Goal: Task Accomplishment & Management: Manage account settings

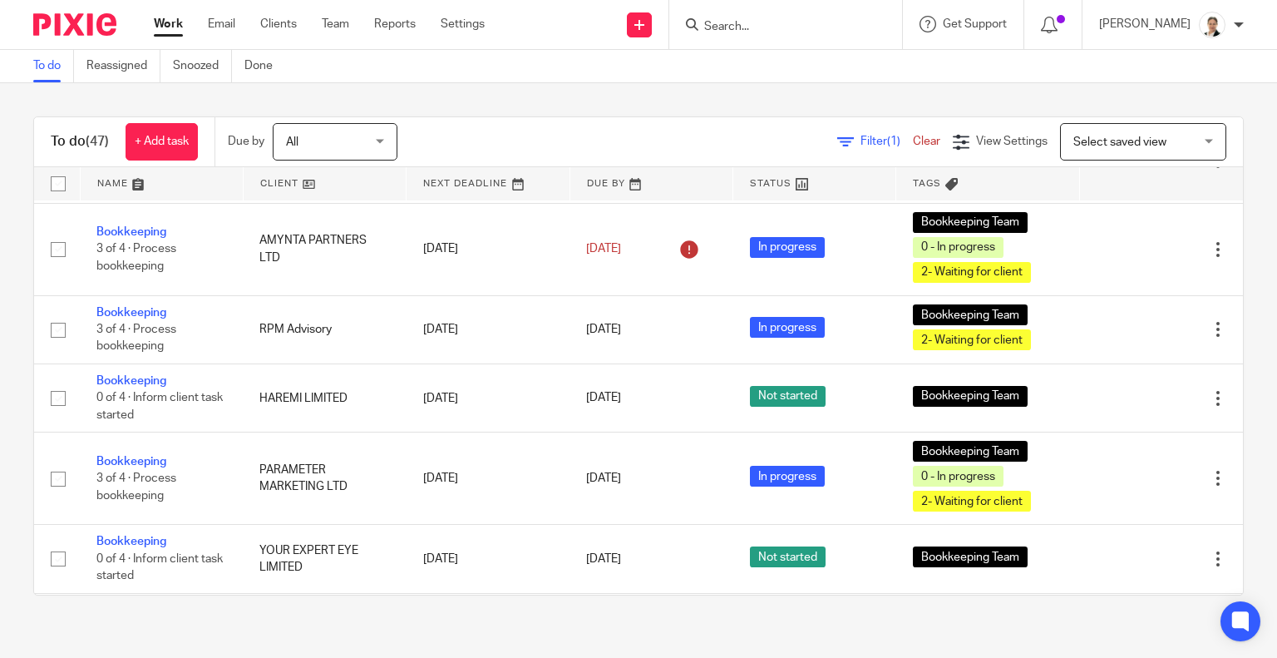
scroll to position [333, 0]
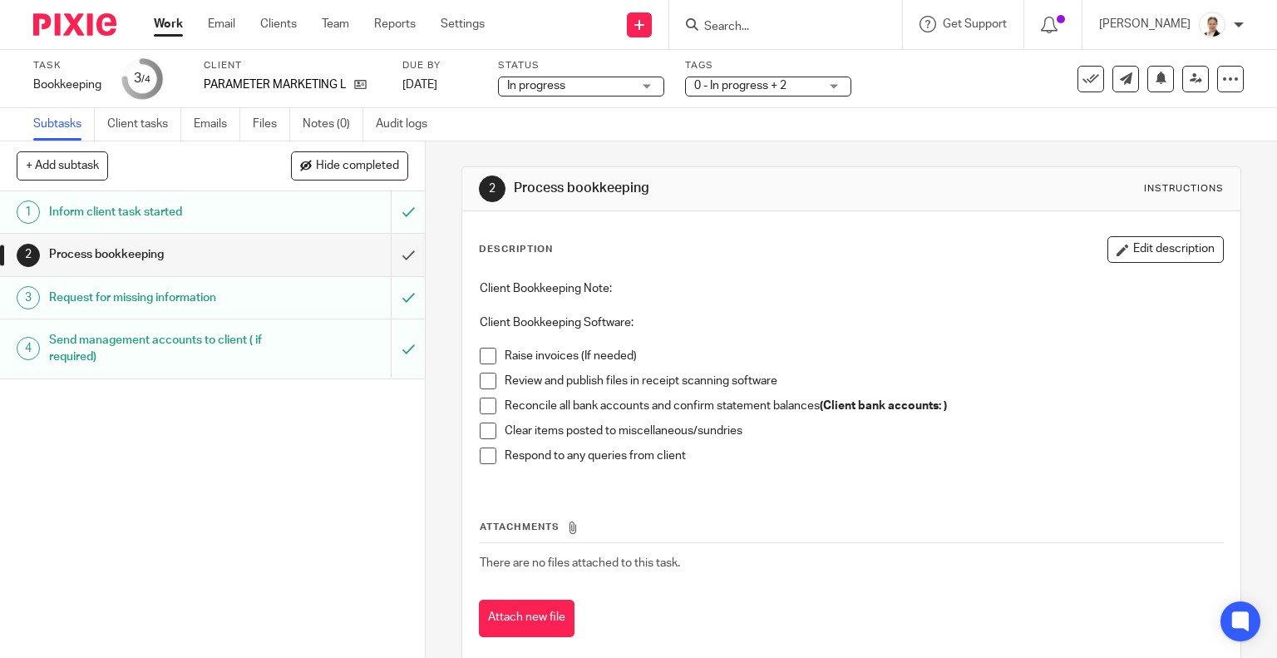
click at [486, 355] on span at bounding box center [488, 356] width 17 height 17
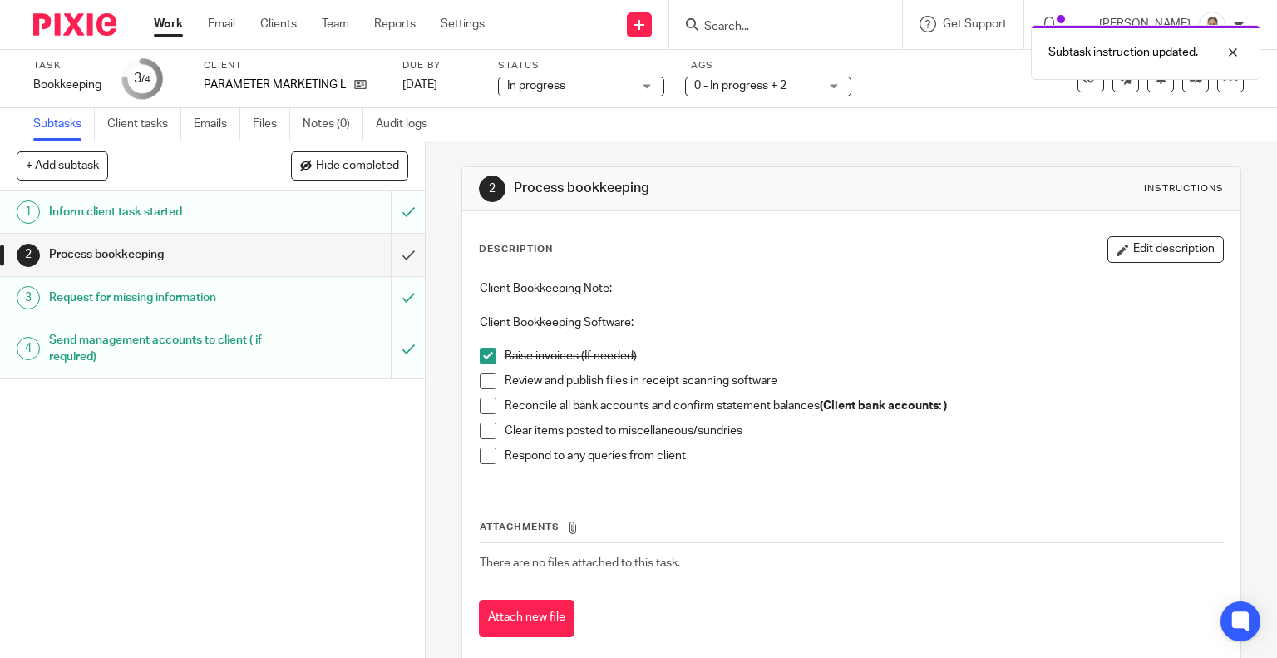
click at [484, 378] on span at bounding box center [488, 381] width 17 height 17
click at [481, 407] on span at bounding box center [488, 405] width 17 height 17
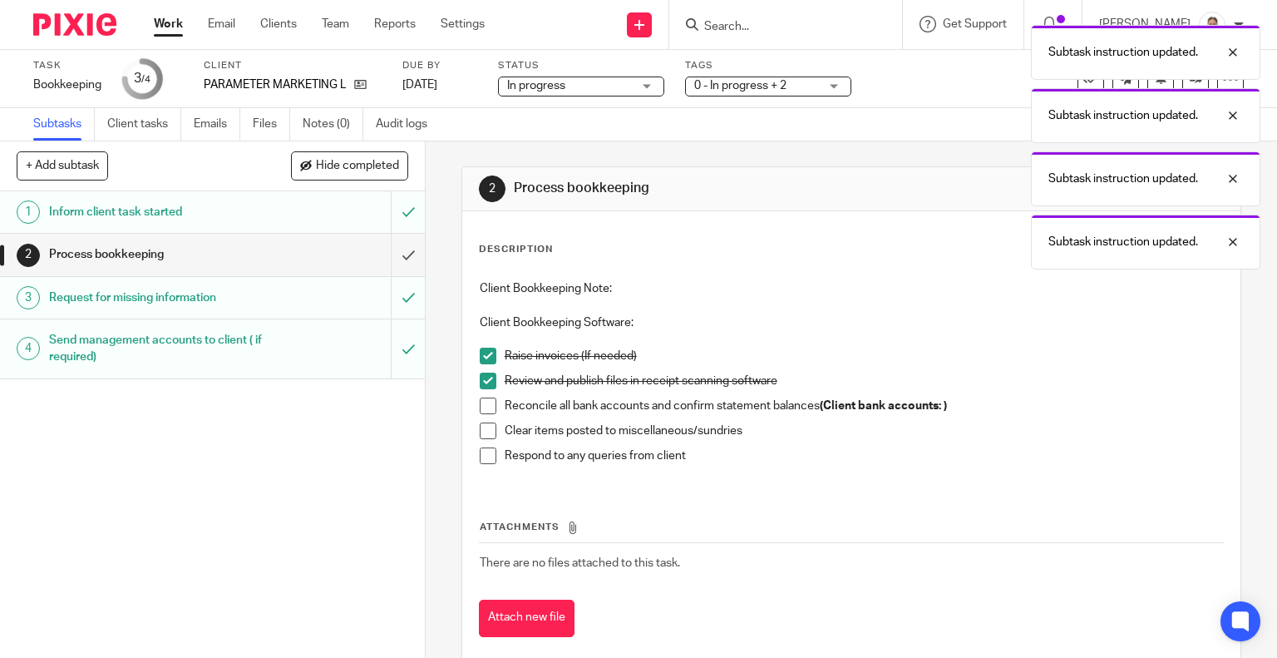
click at [480, 459] on span at bounding box center [488, 455] width 17 height 17
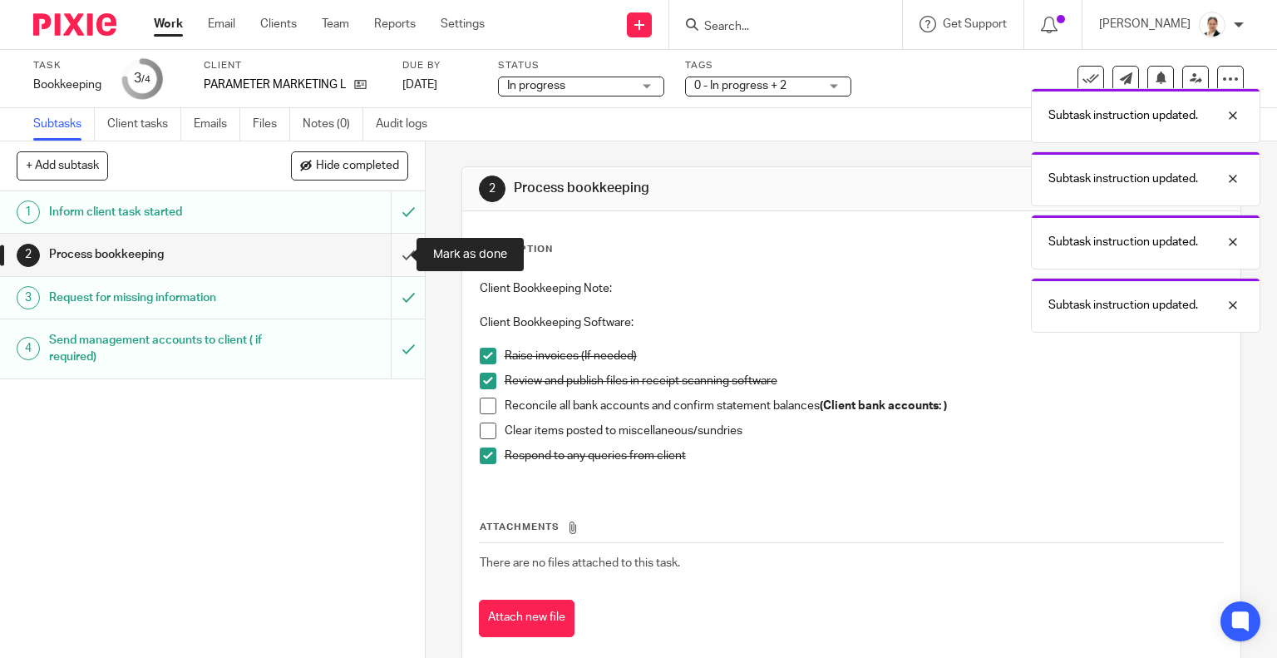
click at [388, 245] on input "submit" at bounding box center [212, 255] width 425 height 42
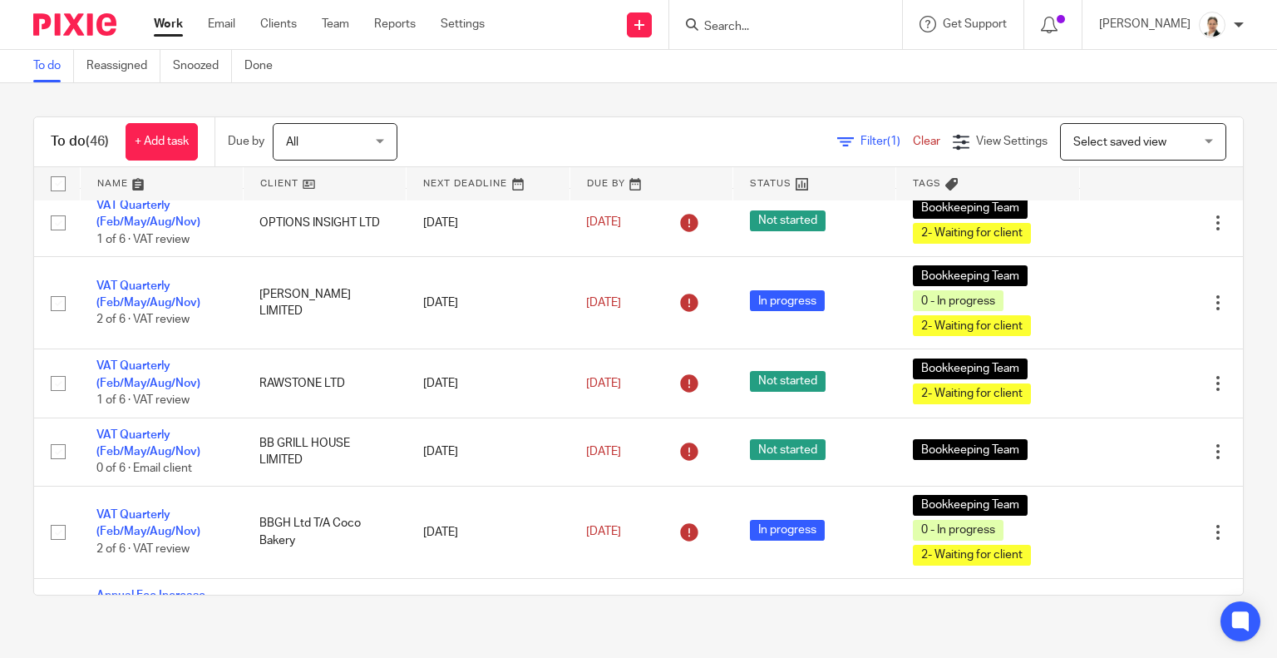
scroll to position [1330, 0]
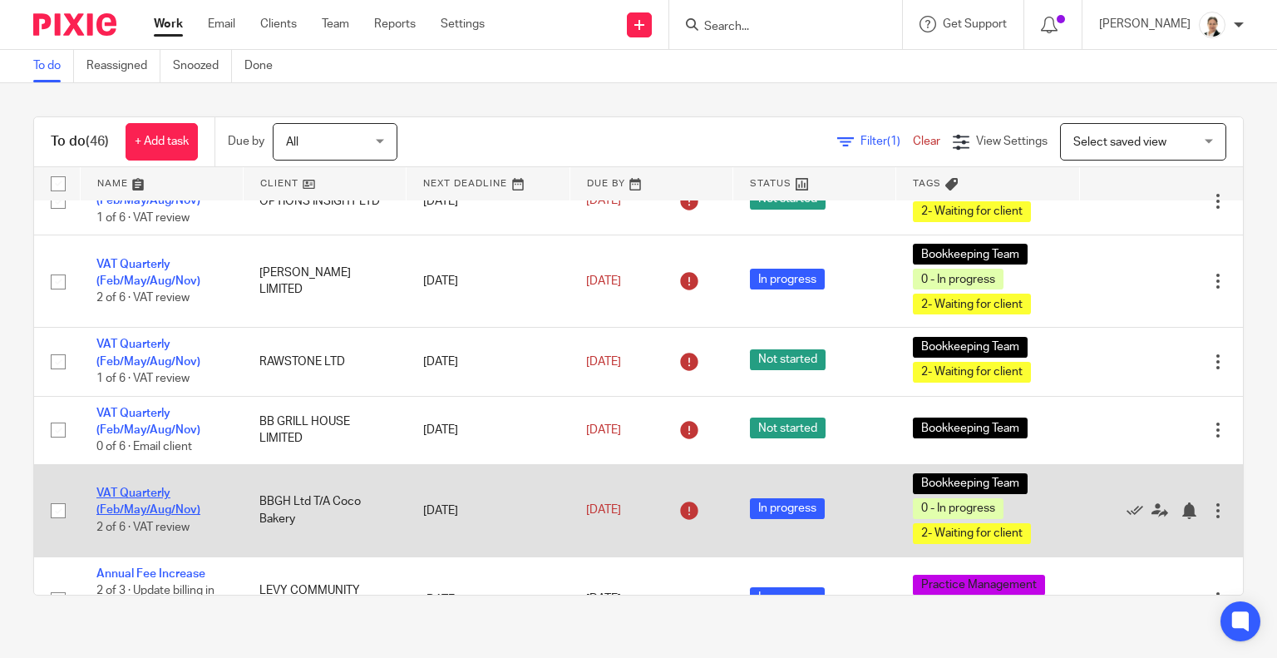
click at [150, 516] on link "VAT Quarterly (Feb/May/Aug/Nov)" at bounding box center [148, 501] width 104 height 28
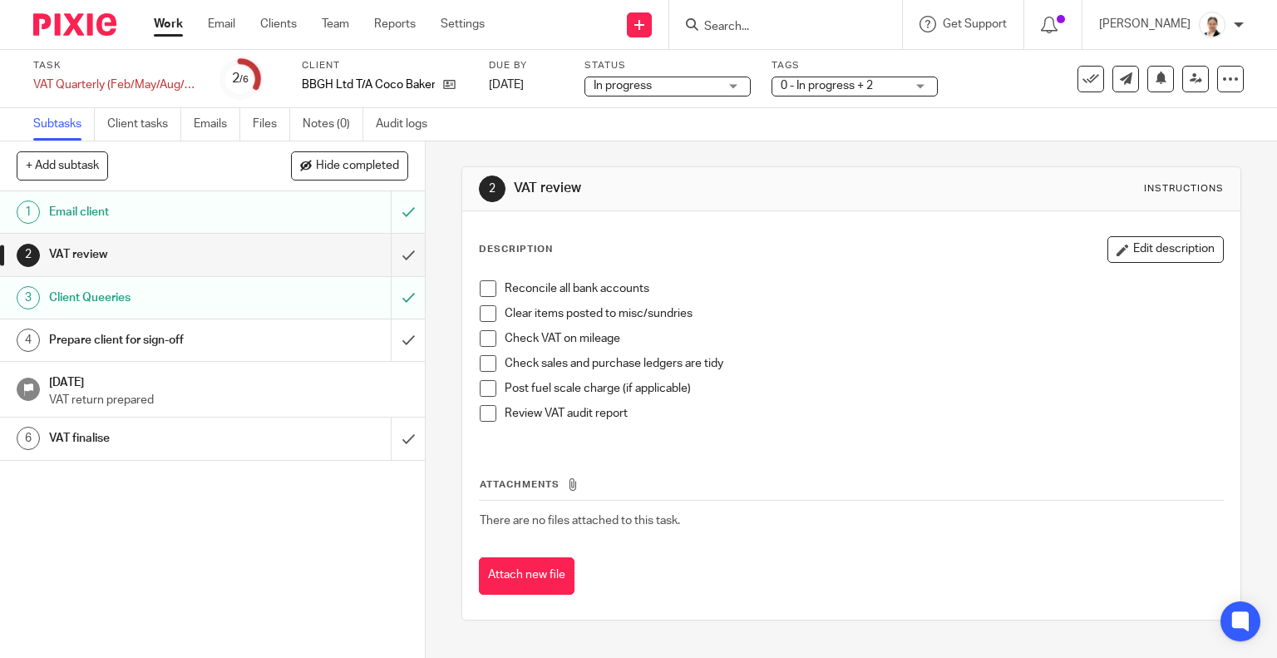
click at [481, 290] on span at bounding box center [488, 288] width 17 height 17
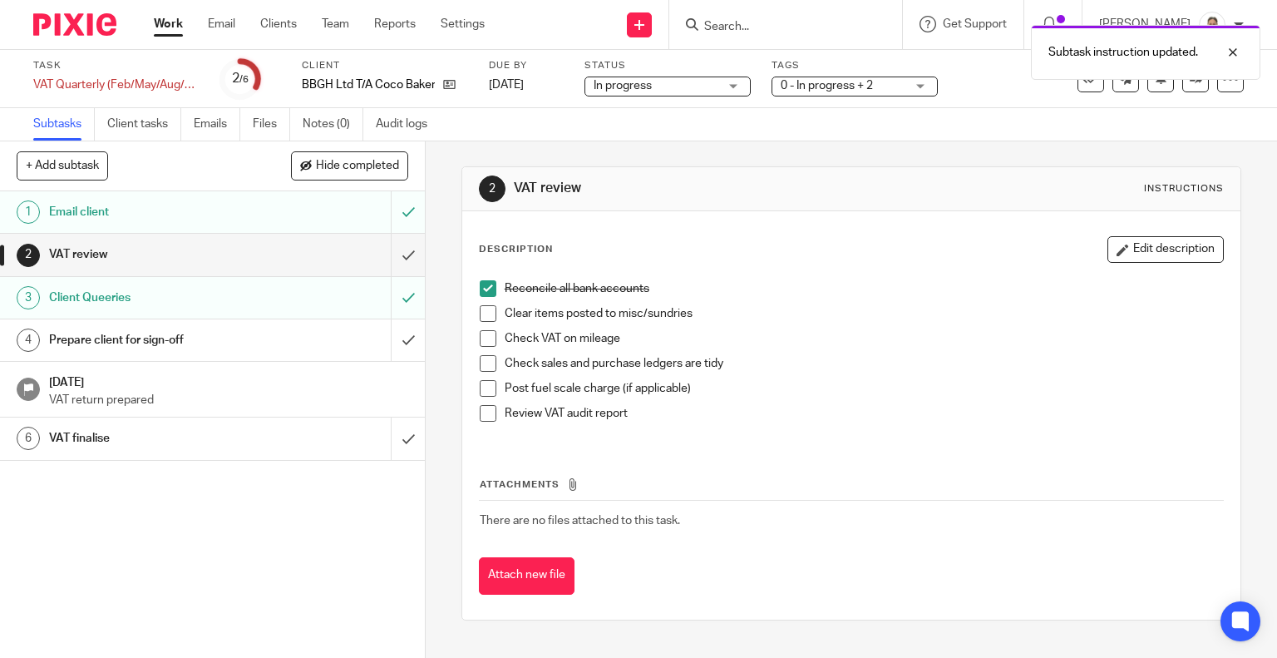
click at [487, 309] on span at bounding box center [488, 313] width 17 height 17
click at [488, 363] on span at bounding box center [488, 363] width 17 height 17
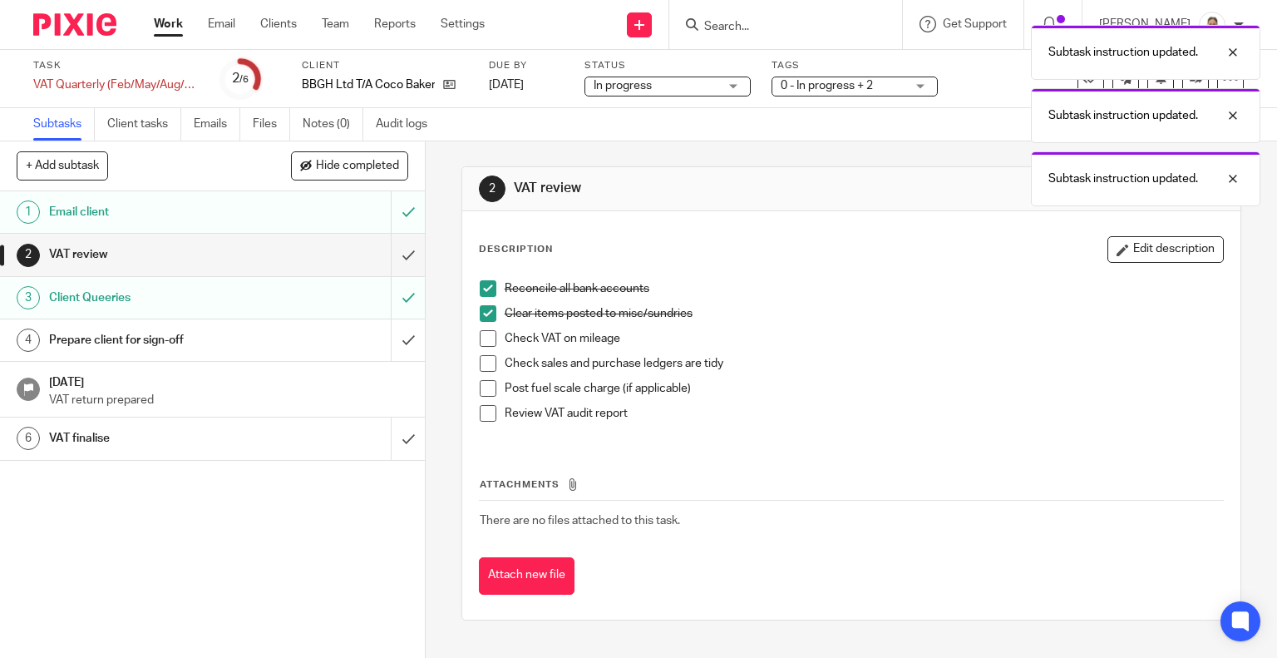
click at [482, 356] on span at bounding box center [488, 363] width 17 height 17
click at [483, 413] on span at bounding box center [488, 413] width 17 height 17
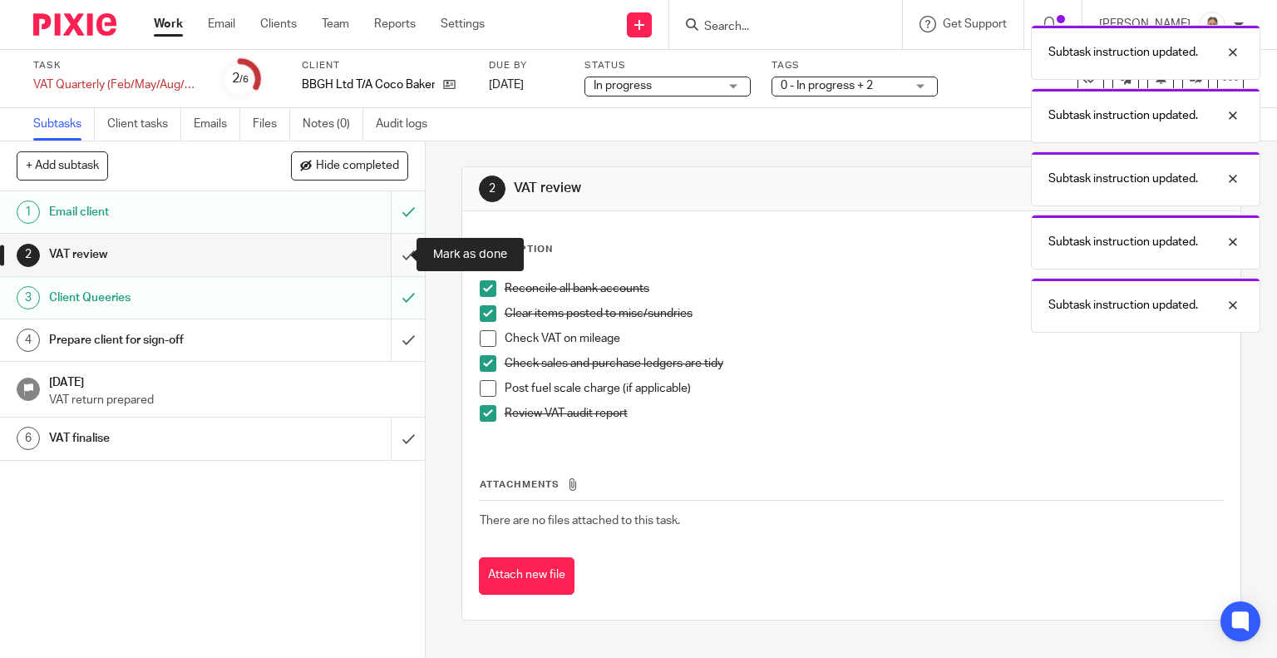
click at [392, 255] on input "submit" at bounding box center [212, 255] width 425 height 42
click at [213, 328] on h1 "Prepare client for sign-off" at bounding box center [157, 340] width 217 height 25
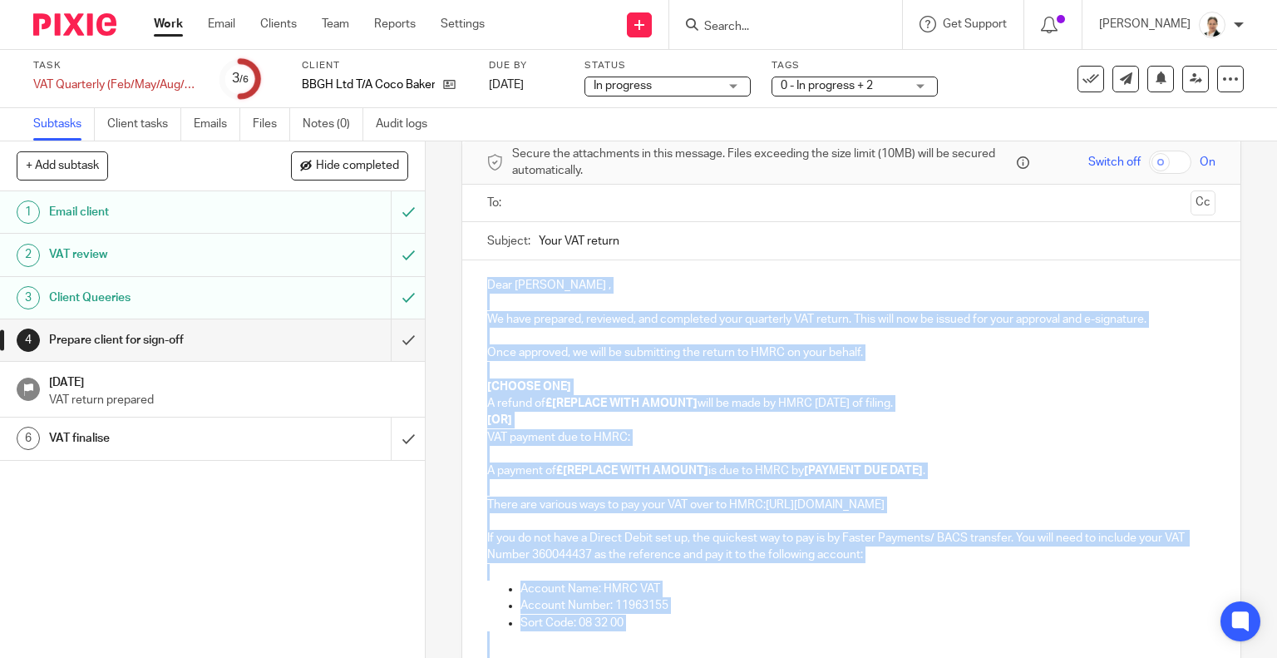
scroll to position [106, 0]
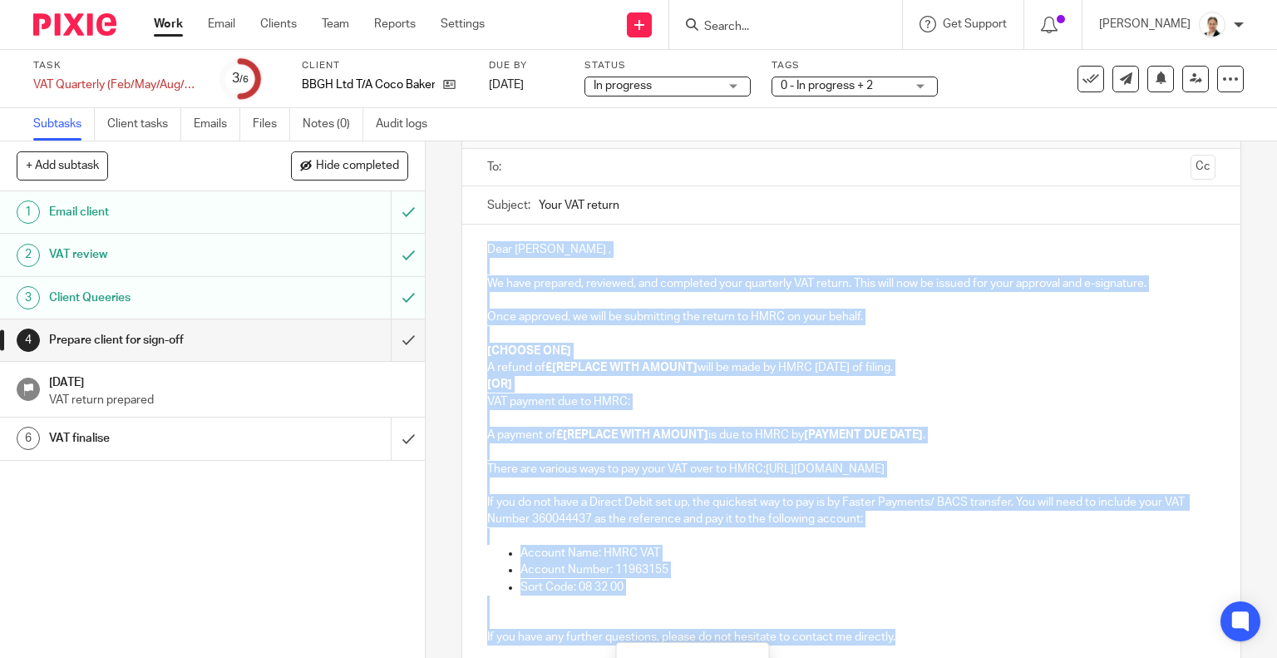
drag, startPoint x: 482, startPoint y: 348, endPoint x: 977, endPoint y: 634, distance: 571.5
click at [977, 634] on div "Dear [PERSON_NAME] , We have prepared, reviewed, and completed your quarterly V…" at bounding box center [851, 441] width 779 height 433
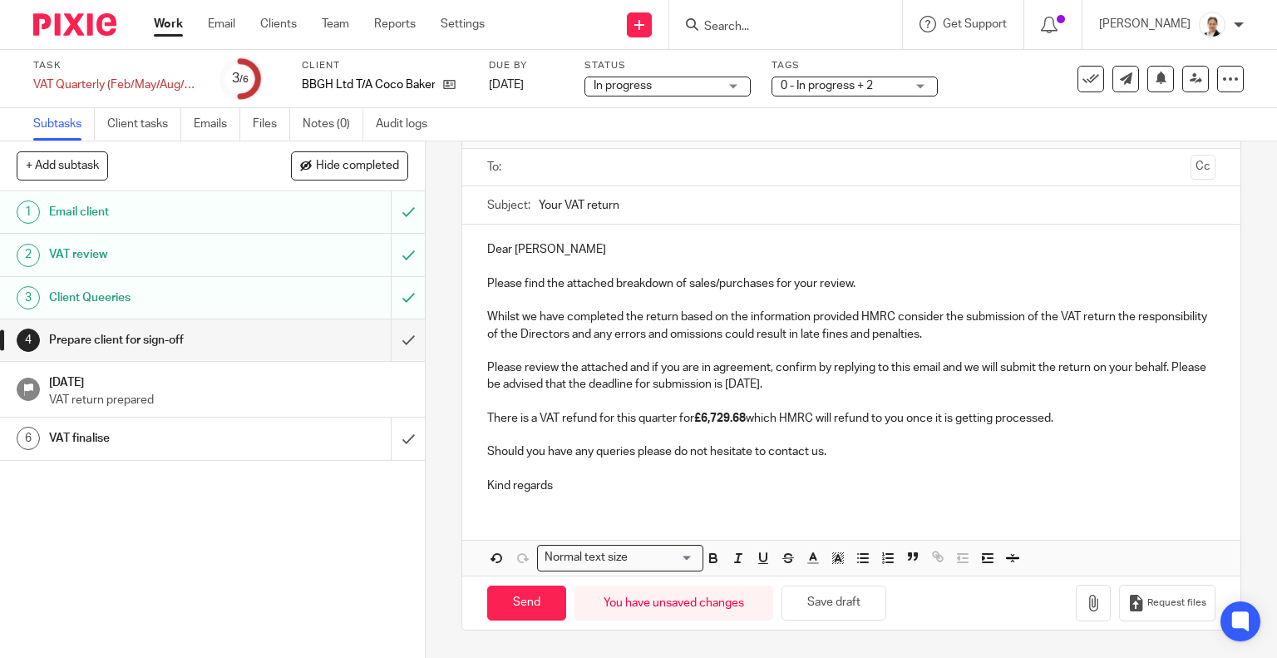
click at [532, 200] on div "Subject: Your VAT return" at bounding box center [851, 204] width 729 height 37
drag, startPoint x: 534, startPoint y: 202, endPoint x: 707, endPoint y: 205, distance: 173.0
click at [707, 205] on input "Your VAT return" at bounding box center [878, 204] width 678 height 37
paste input "VAT QE 31 05 2025 - review and approval"
click at [600, 205] on input "VAT QE 31 05 2025 - review and approval" at bounding box center [878, 204] width 678 height 37
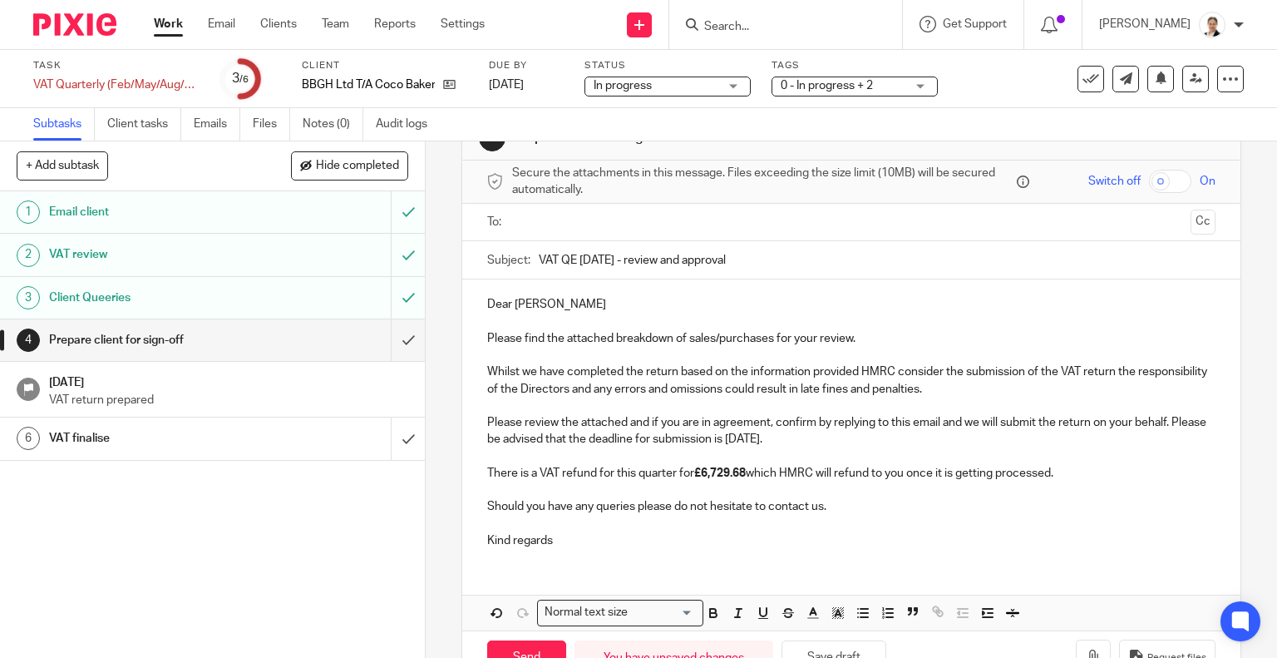
scroll to position [22, 0]
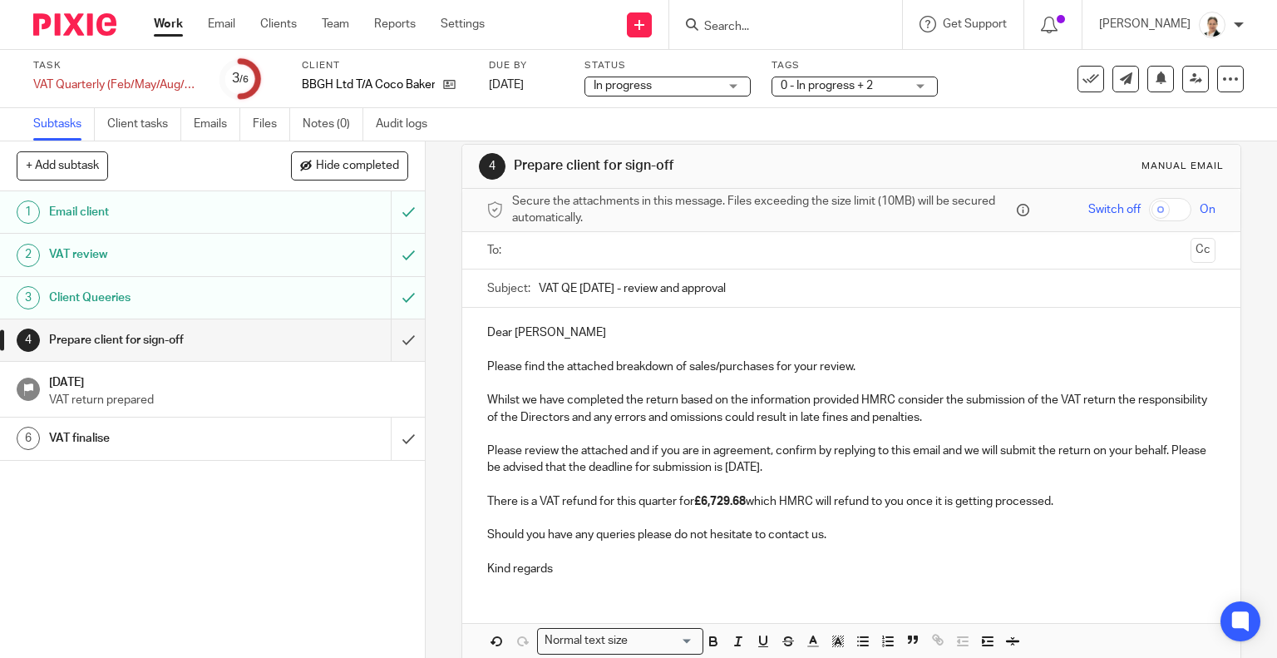
type input "VAT QE 31 08 2025 - review and approval"
drag, startPoint x: 782, startPoint y: 467, endPoint x: 802, endPoint y: 468, distance: 19.1
click at [802, 468] on p "Please review the attached and if you are in agreement, confirm by replying to …" at bounding box center [851, 459] width 729 height 34
drag, startPoint x: 700, startPoint y: 498, endPoint x: 745, endPoint y: 499, distance: 44.9
click at [745, 499] on strong "£6,729.68" at bounding box center [720, 502] width 52 height 12
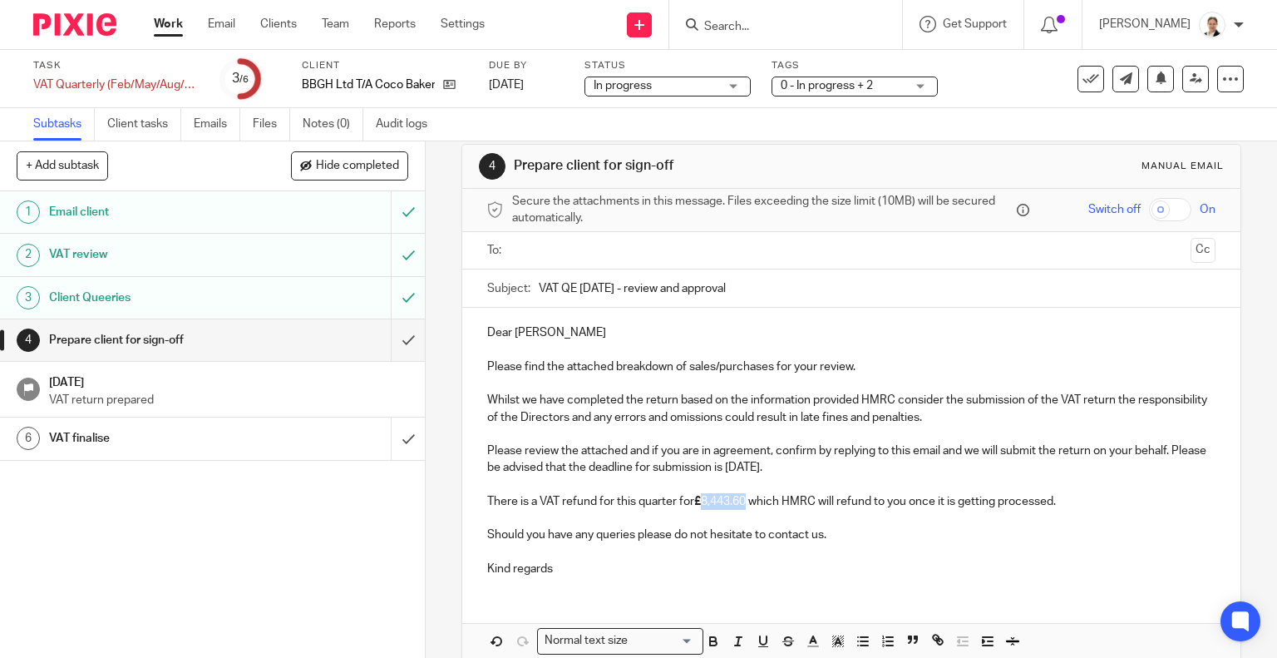
drag, startPoint x: 700, startPoint y: 498, endPoint x: 743, endPoint y: 502, distance: 42.6
click at [743, 502] on p "There is a VAT refund for this quarter for £ 8,443.60 which HMRC will refund to…" at bounding box center [851, 501] width 729 height 17
click at [940, 531] on p "Should you have any queries please do not hesitate to contact us." at bounding box center [851, 534] width 729 height 17
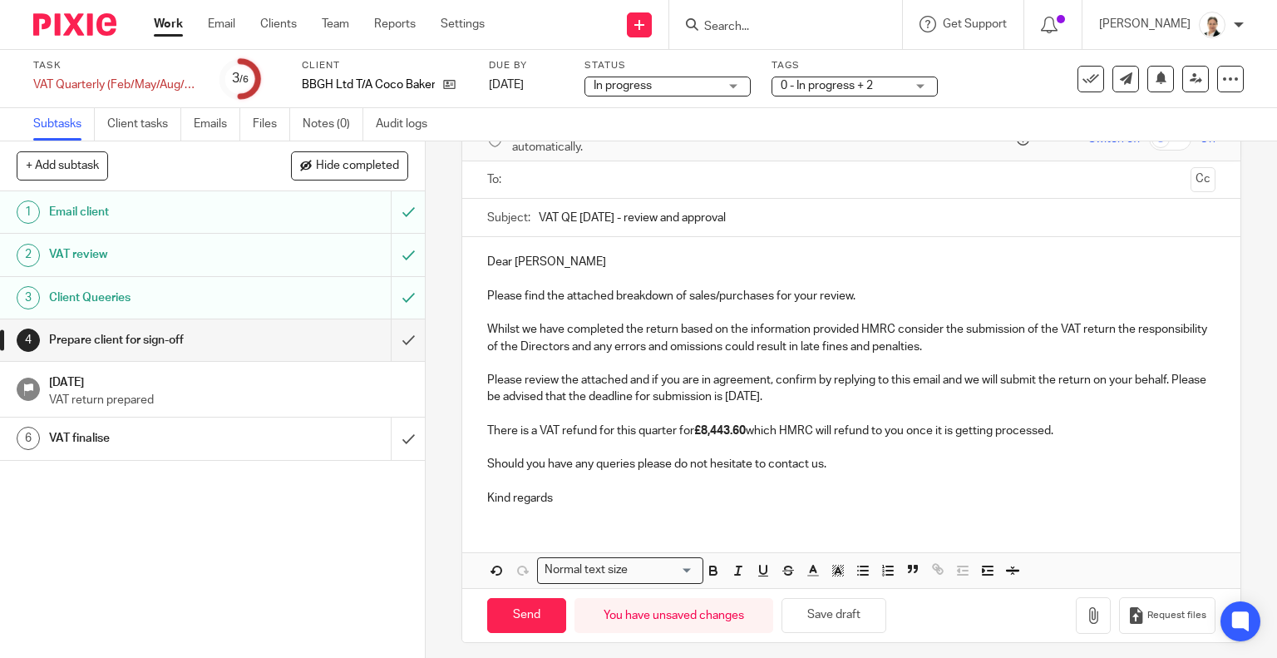
scroll to position [101, 0]
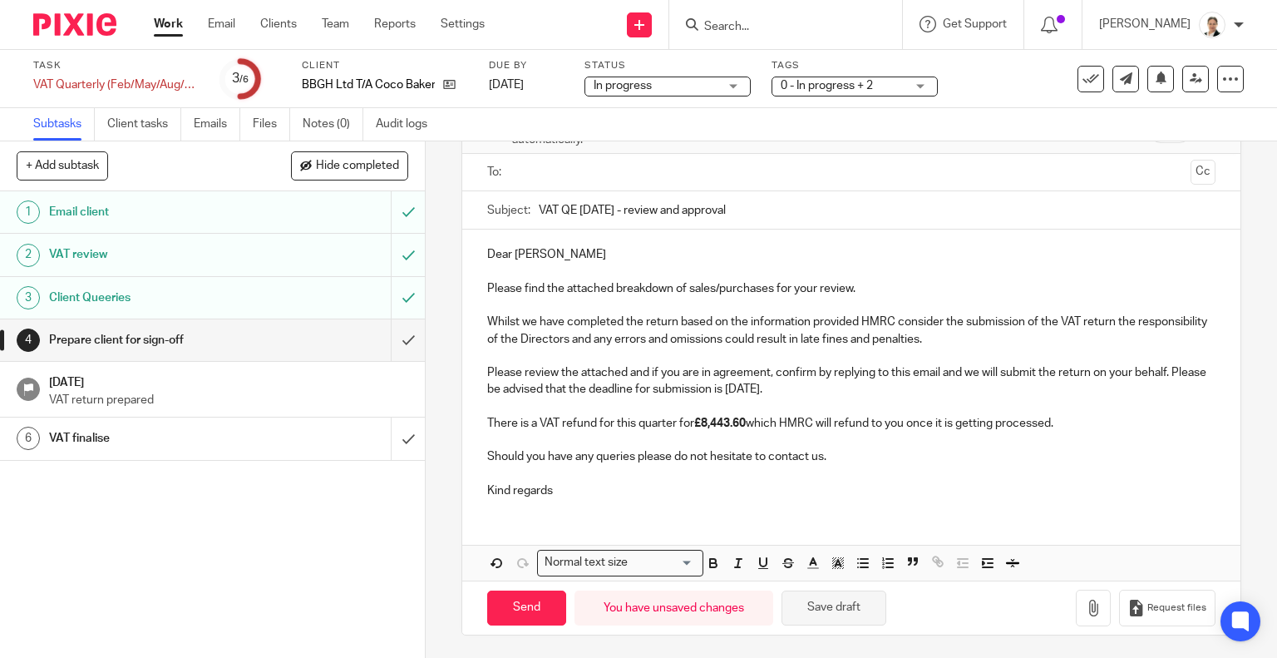
click at [823, 605] on button "Save draft" at bounding box center [834, 608] width 105 height 36
click at [1076, 615] on button "button" at bounding box center [1093, 608] width 35 height 37
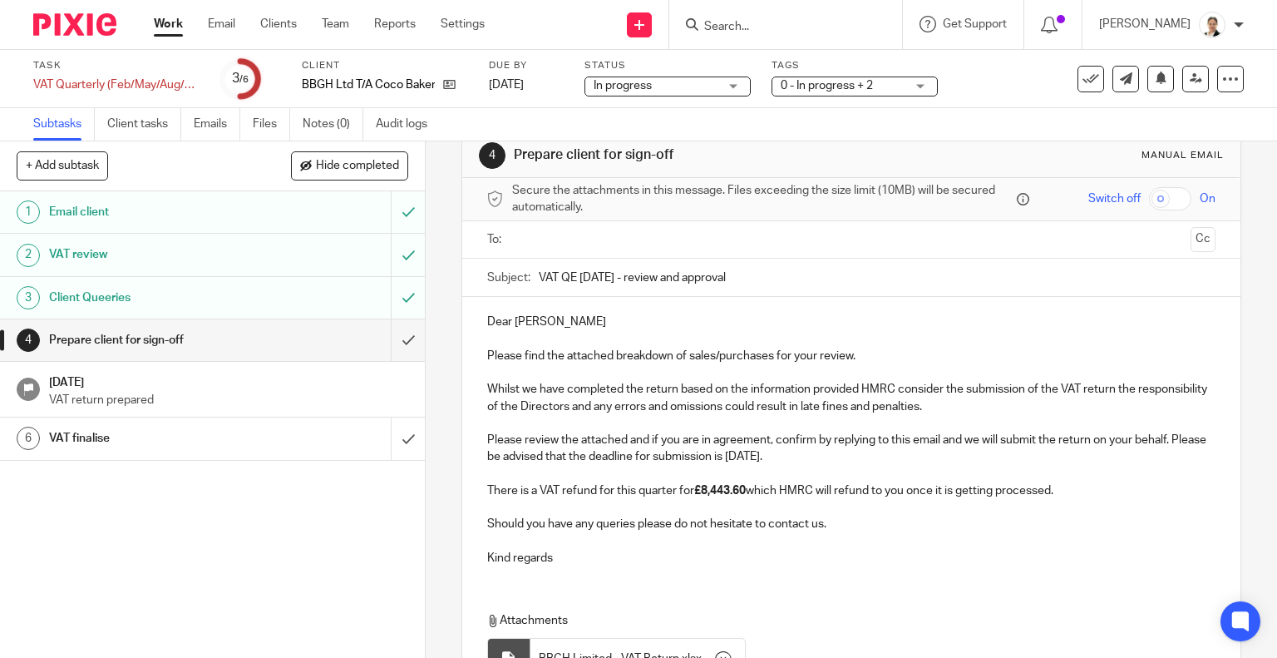
scroll to position [0, 0]
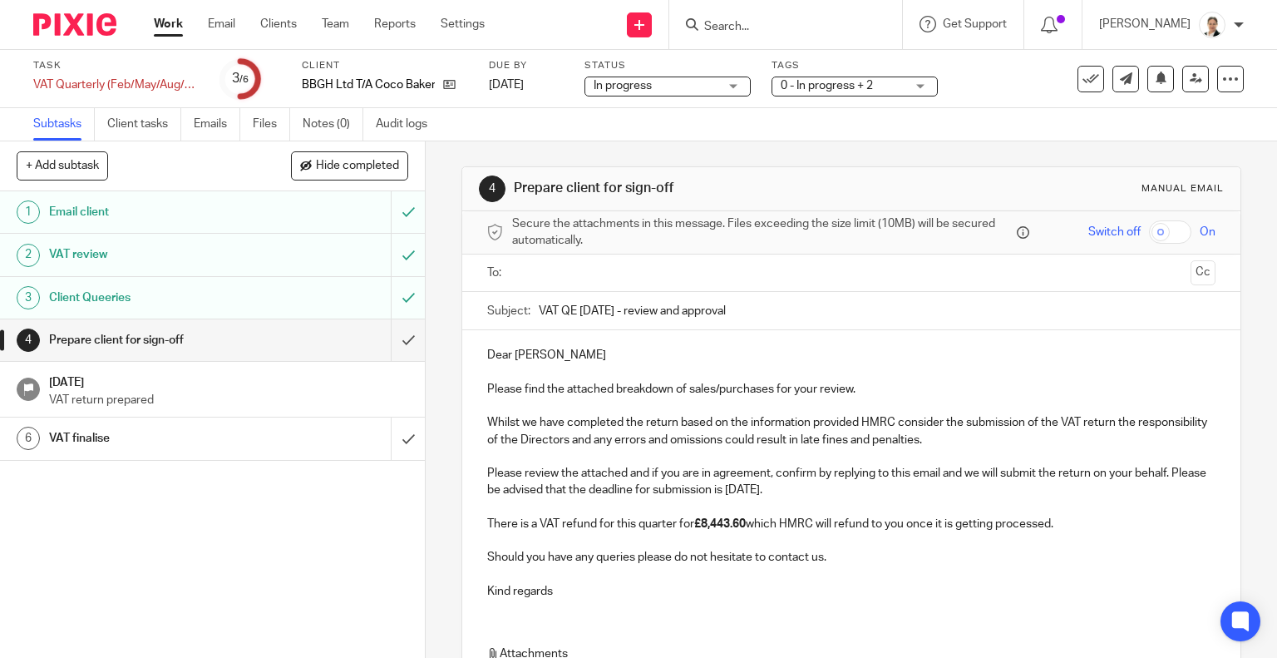
click at [536, 270] on input "text" at bounding box center [851, 273] width 666 height 19
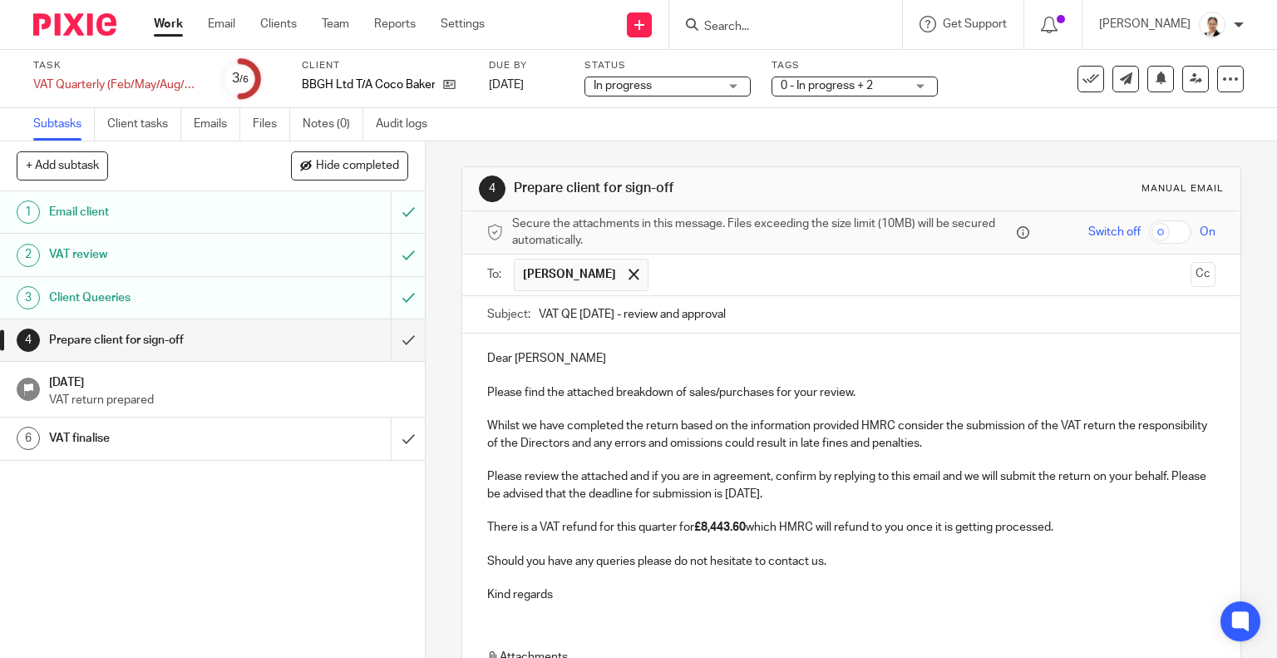
click at [1117, 481] on p "Please review the attached and if you are in agreement, confirm by replying to …" at bounding box center [851, 485] width 729 height 34
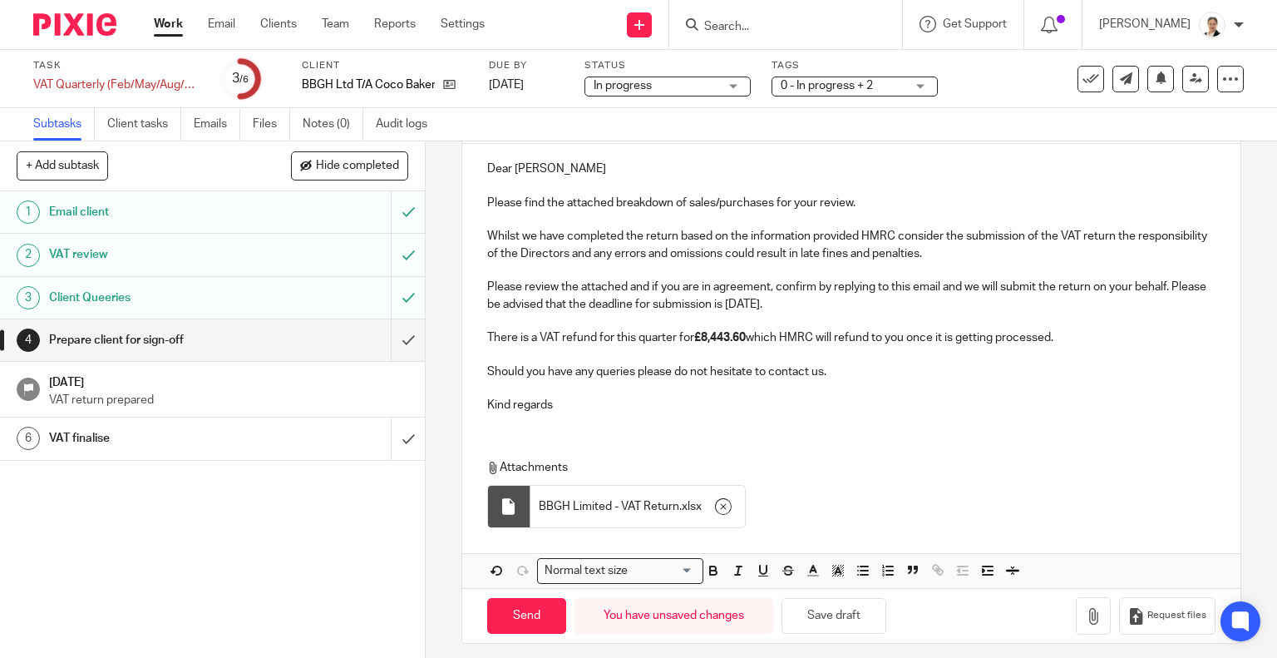
scroll to position [197, 0]
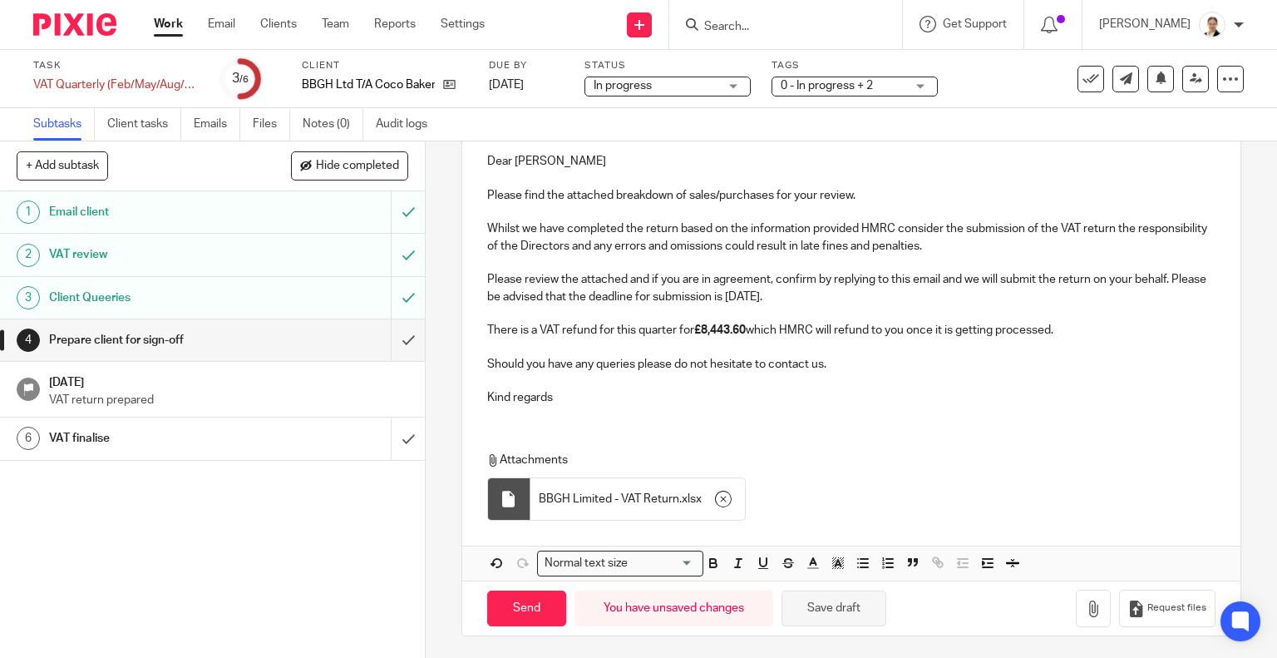
click at [835, 613] on button "Save draft" at bounding box center [834, 608] width 105 height 36
click at [519, 592] on input "Send" at bounding box center [526, 608] width 79 height 36
type input "Sent"
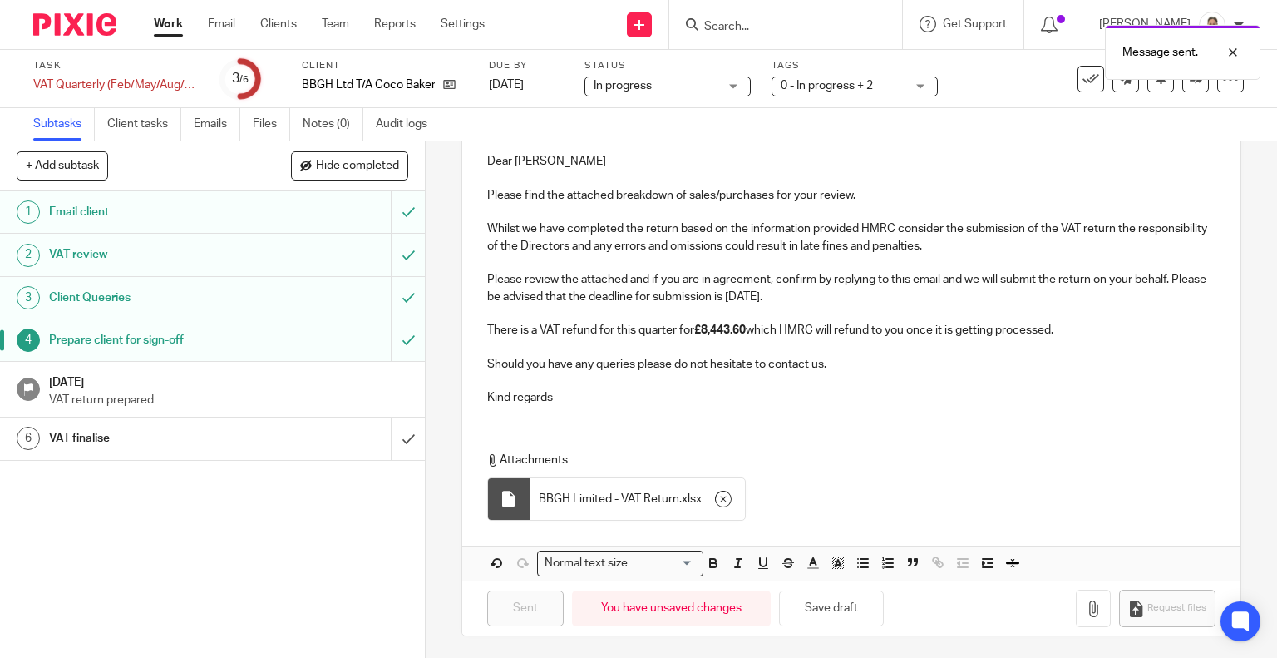
click at [281, 441] on div "VAT finalise" at bounding box center [211, 438] width 325 height 25
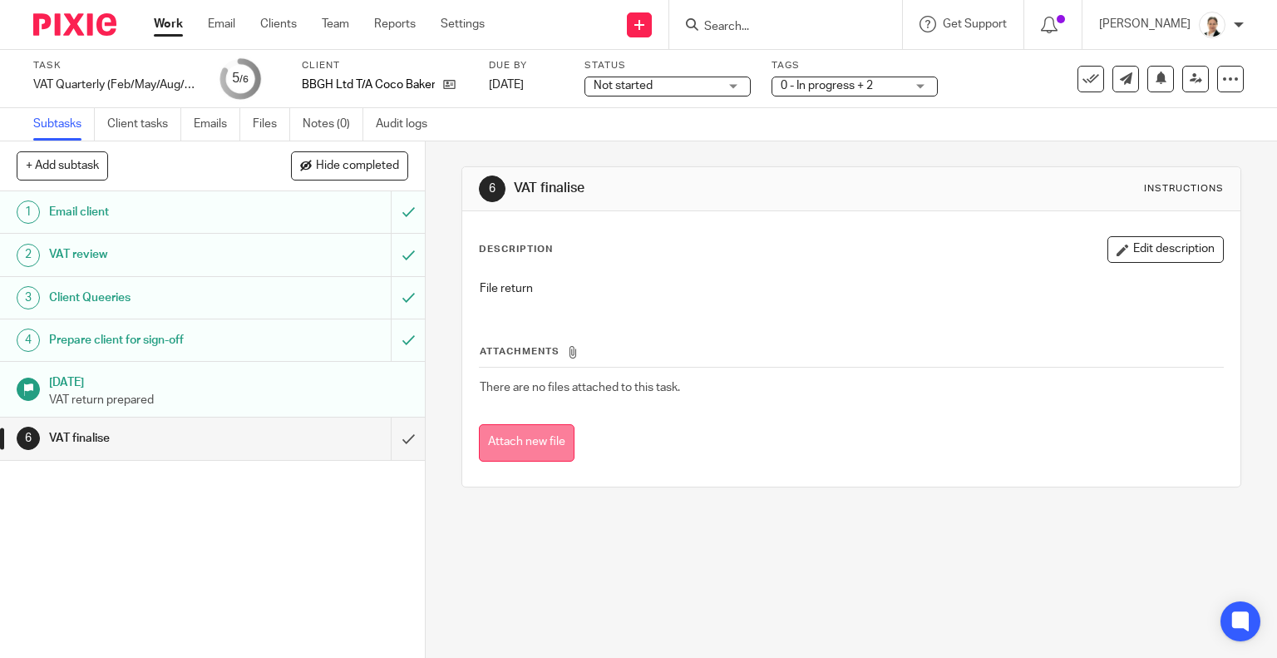
click at [516, 439] on button "Attach new file" at bounding box center [527, 442] width 96 height 37
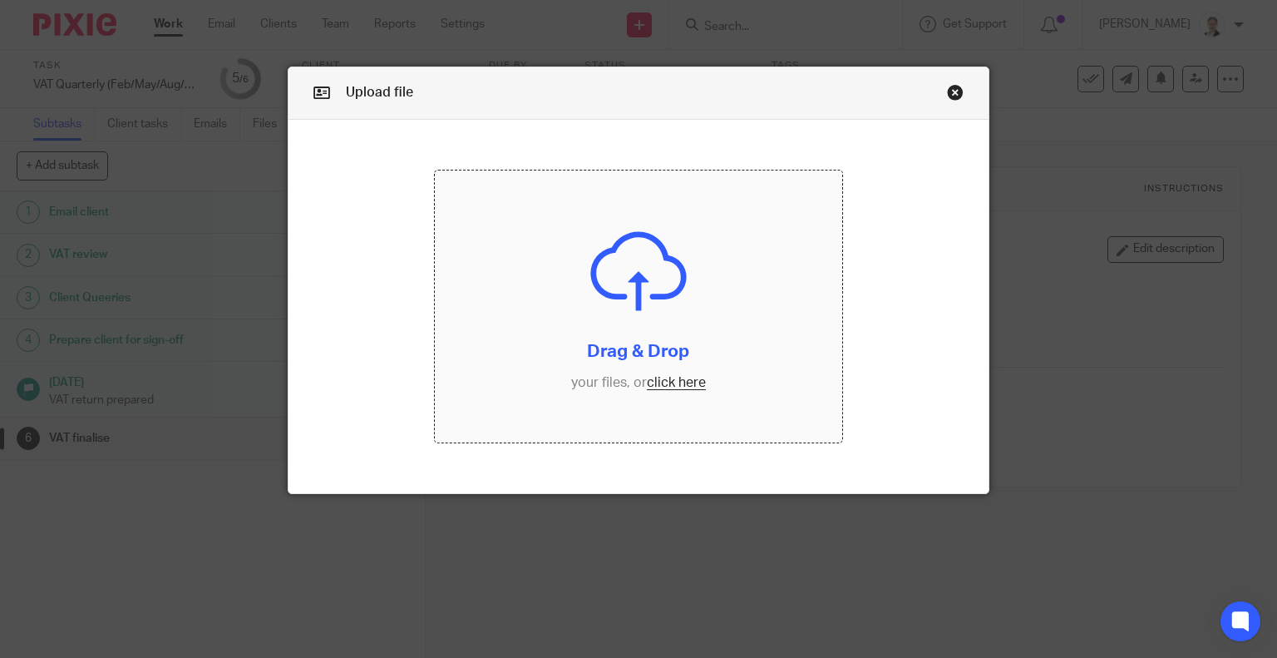
click at [681, 383] on input "file" at bounding box center [638, 306] width 407 height 272
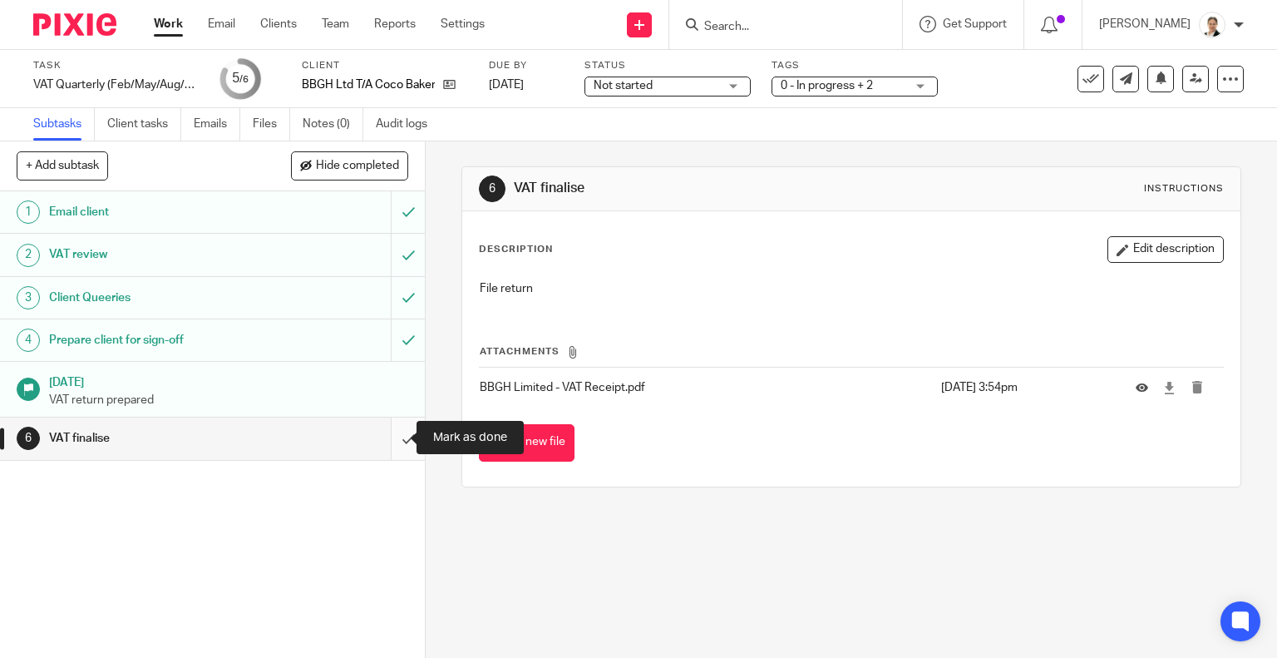
click at [387, 437] on input "submit" at bounding box center [212, 438] width 425 height 42
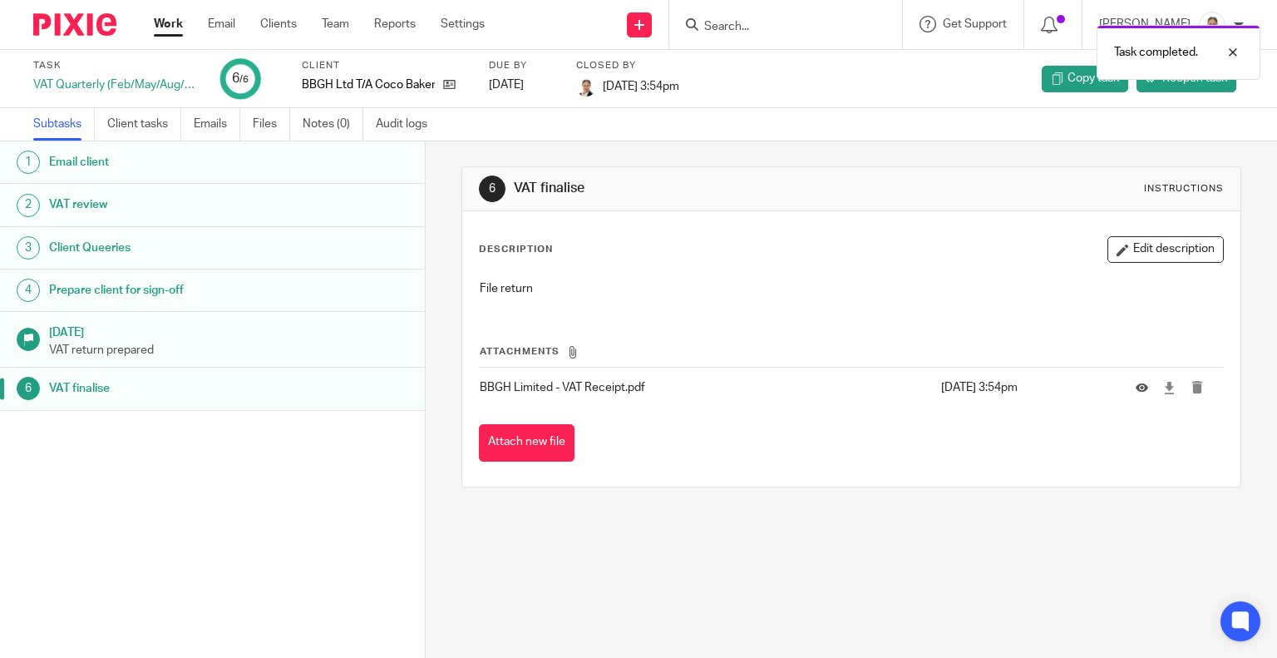
click at [174, 22] on link "Work" at bounding box center [168, 24] width 29 height 17
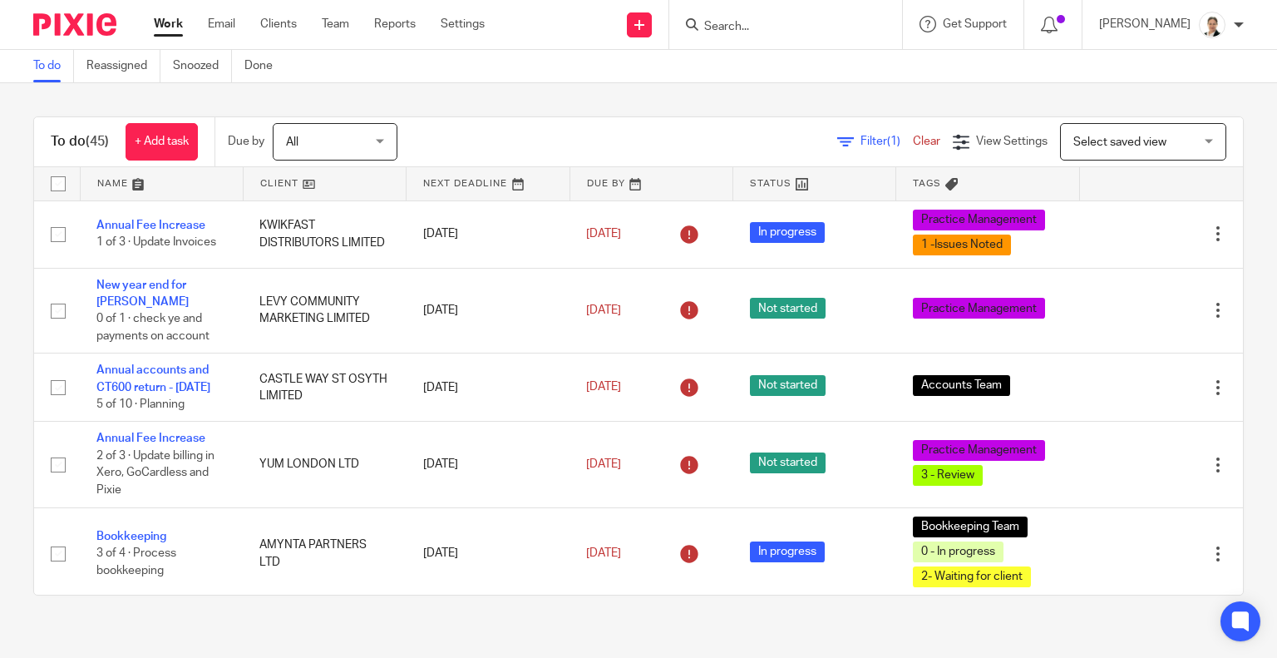
click at [861, 140] on span "Filter (1)" at bounding box center [887, 142] width 52 height 12
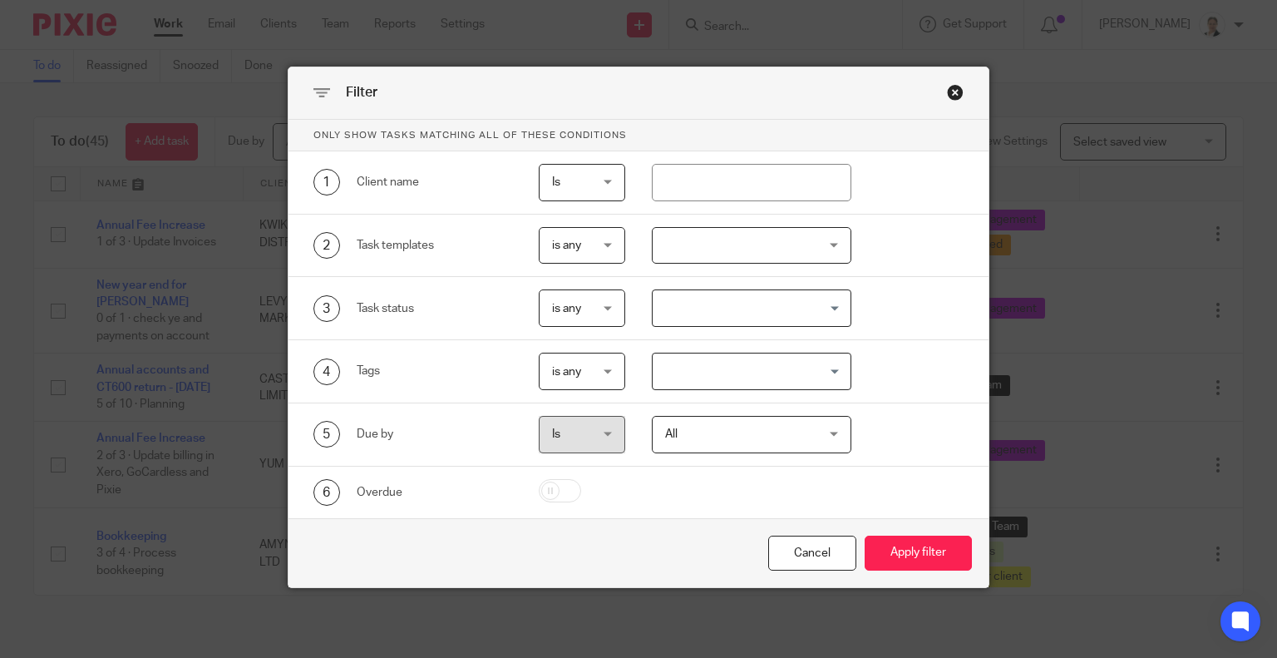
click at [682, 248] on div at bounding box center [752, 245] width 200 height 37
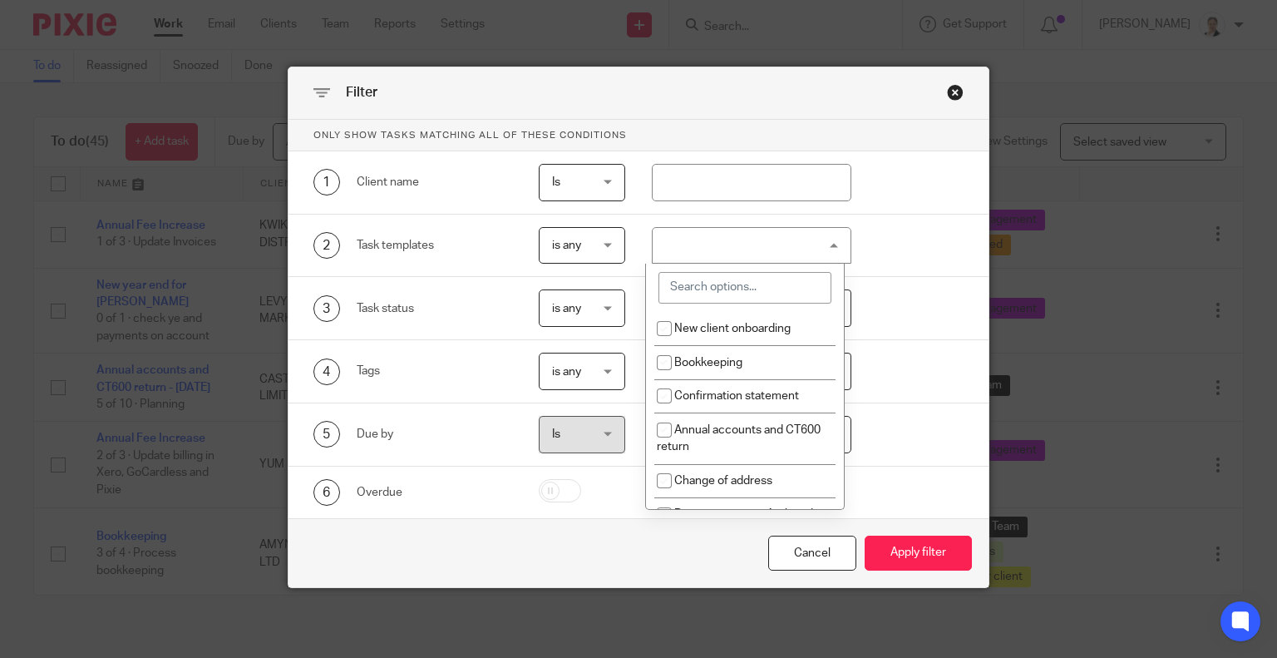
click at [692, 275] on input "search" at bounding box center [745, 288] width 173 height 32
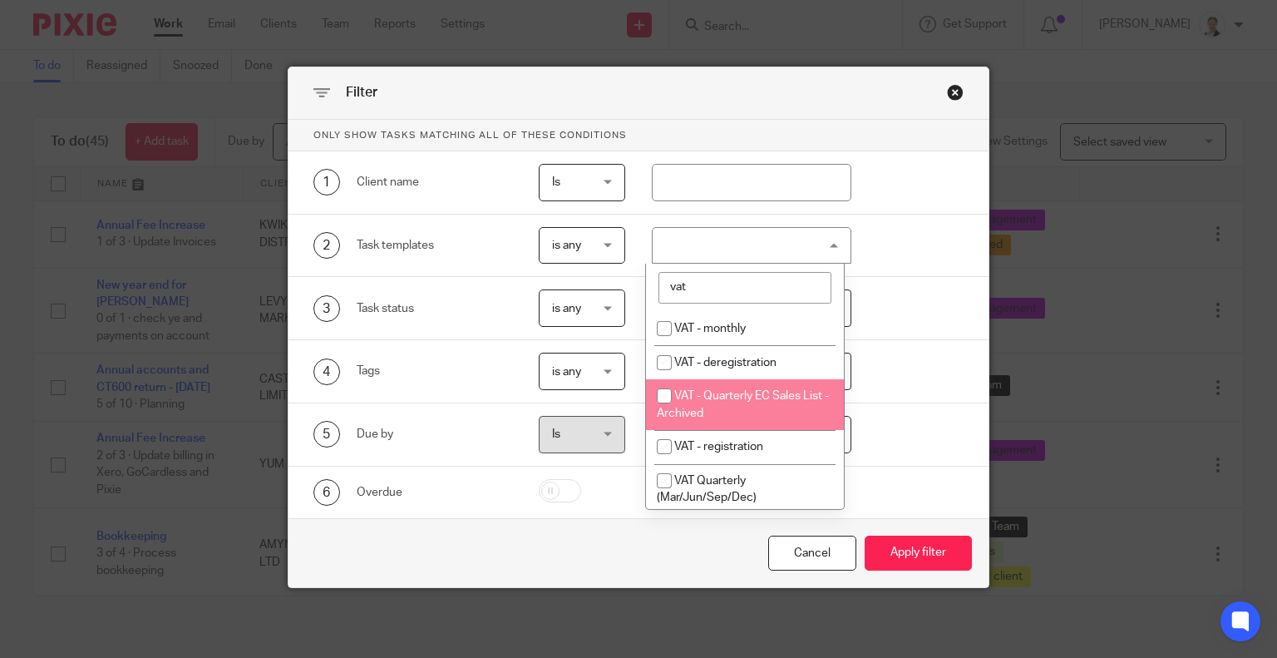
scroll to position [83, 0]
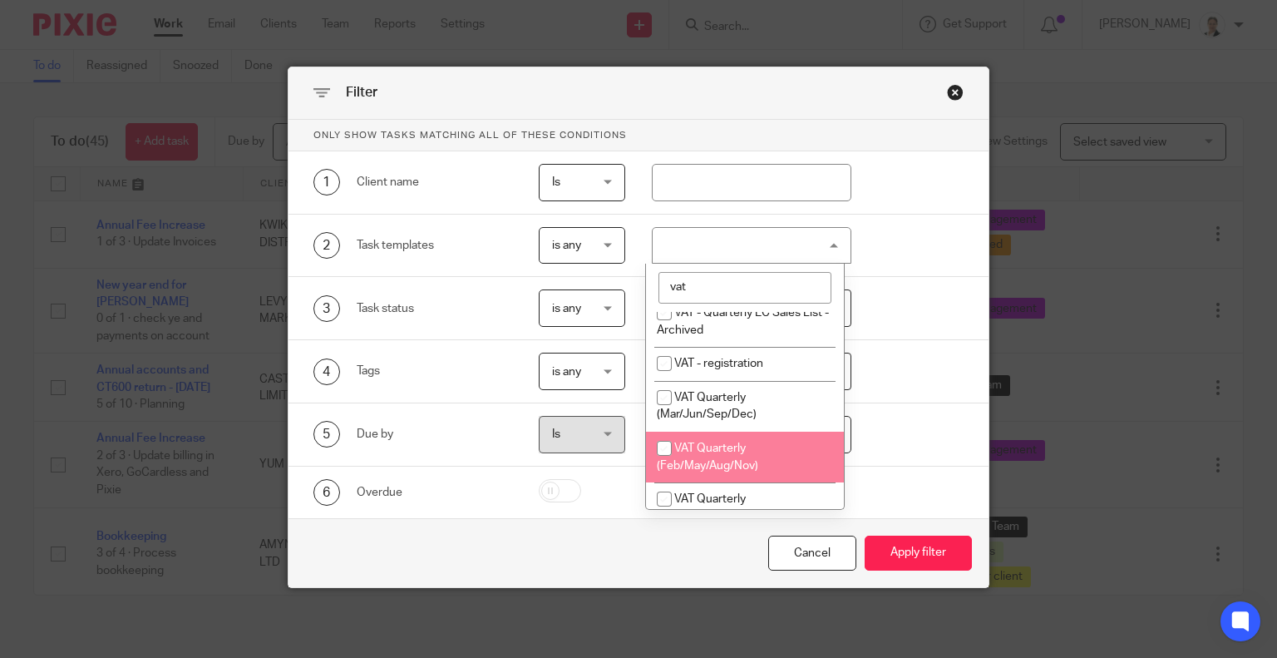
type input "vat"
click at [712, 453] on span "VAT Quarterly (Feb/May/Aug/Nov)" at bounding box center [707, 456] width 101 height 29
checkbox input "true"
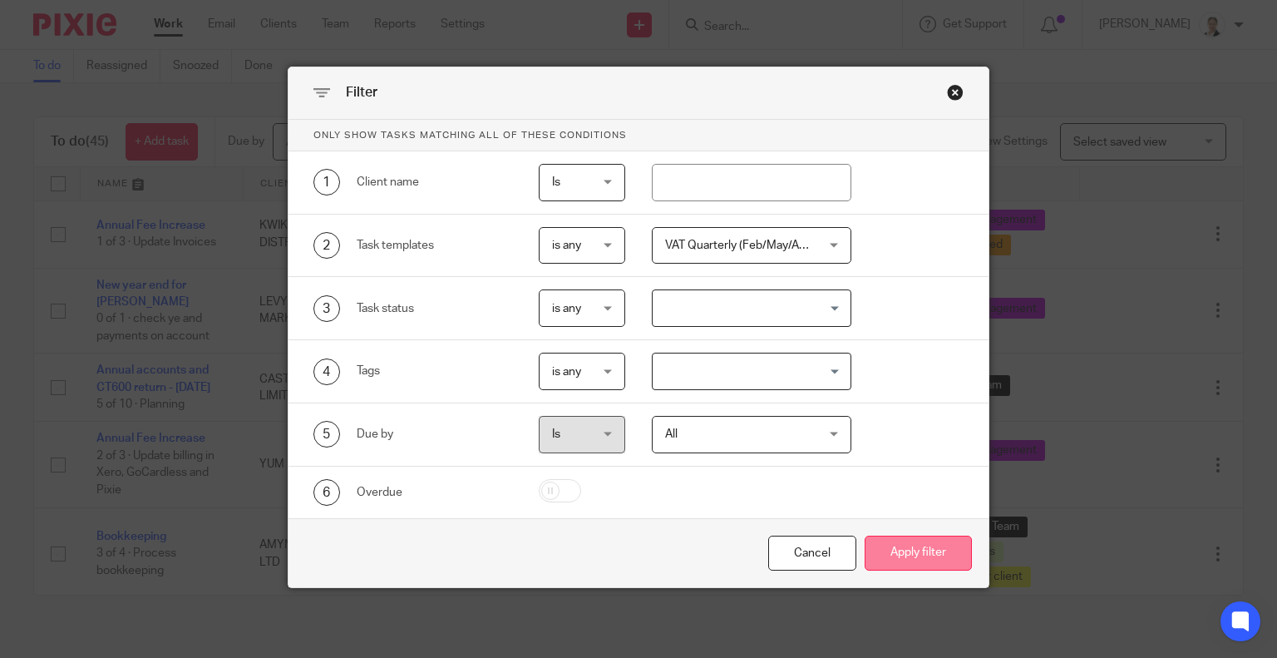
click at [921, 557] on button "Apply filter" at bounding box center [918, 554] width 107 height 36
